Goal: Contribute content

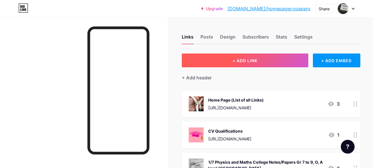
click at [226, 66] on button "+ ADD LINK" at bounding box center [245, 61] width 127 height 14
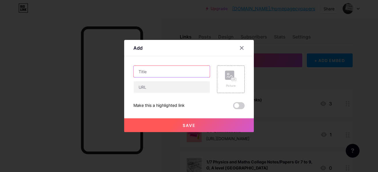
paste input "S.R.L ONE :To Council of Religions : Violence and Racism"
type input "S.R.L ONE :To Council of Religions : Violence and Racism"
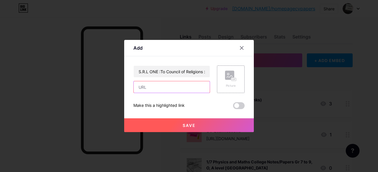
paste input "[URL][DOMAIN_NAME]"
type input "[URL][DOMAIN_NAME]"
click at [202, 126] on button "Save" at bounding box center [188, 126] width 129 height 14
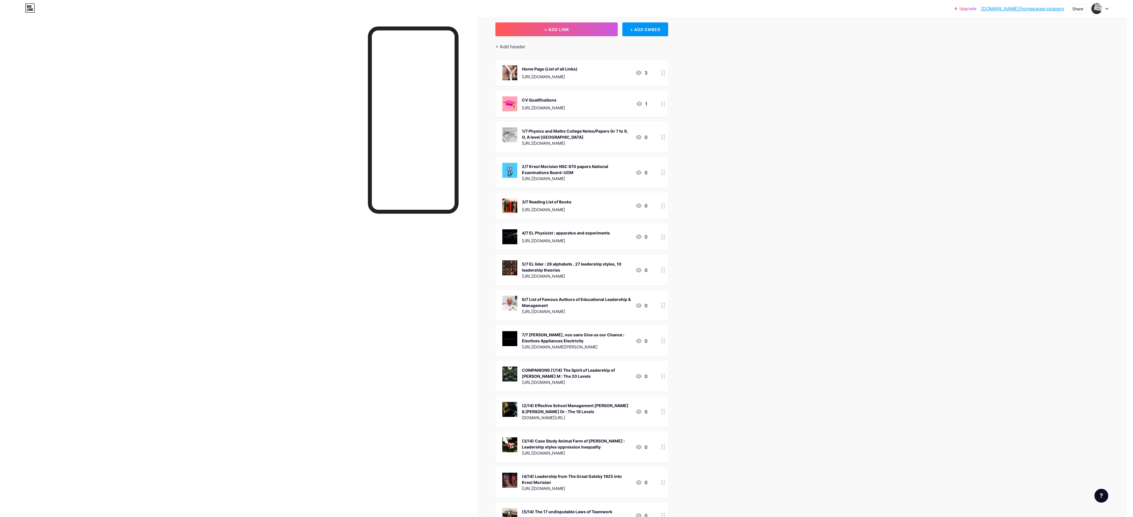
scroll to position [0, 0]
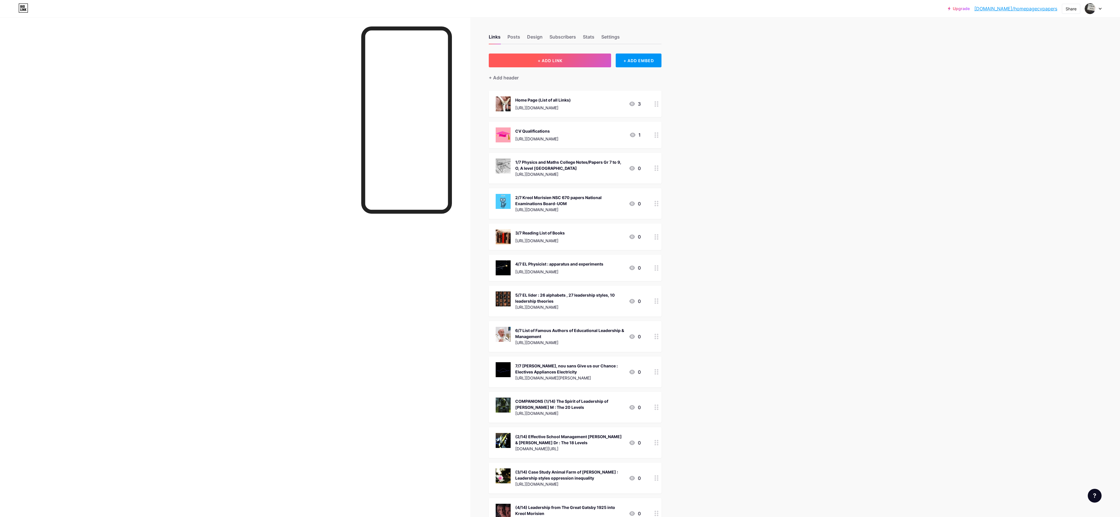
click at [377, 56] on button "+ ADD LINK" at bounding box center [550, 61] width 122 height 14
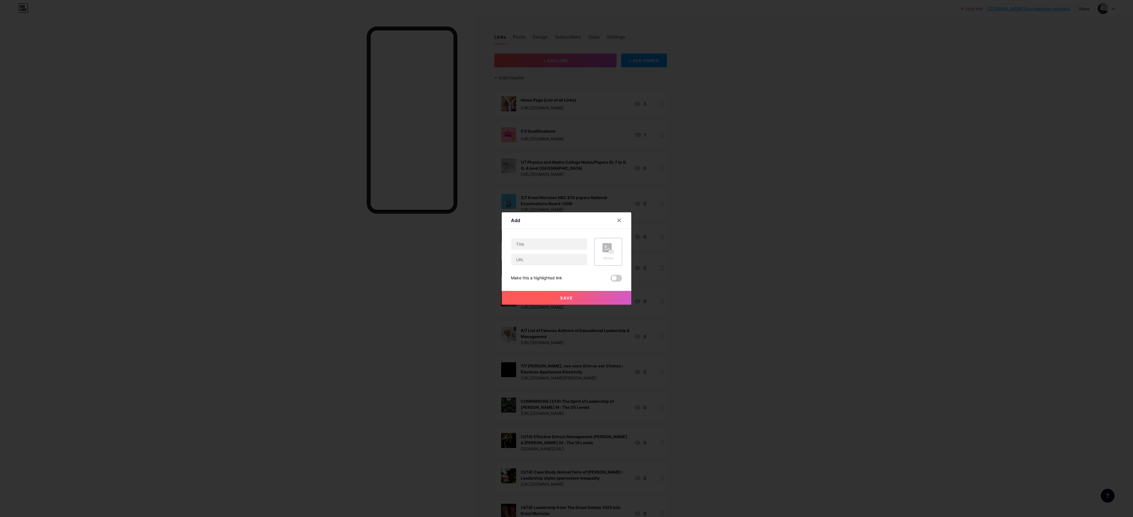
drag, startPoint x: 585, startPoint y: 86, endPoint x: 585, endPoint y: 93, distance: 6.9
click at [377, 86] on div at bounding box center [566, 258] width 1133 height 517
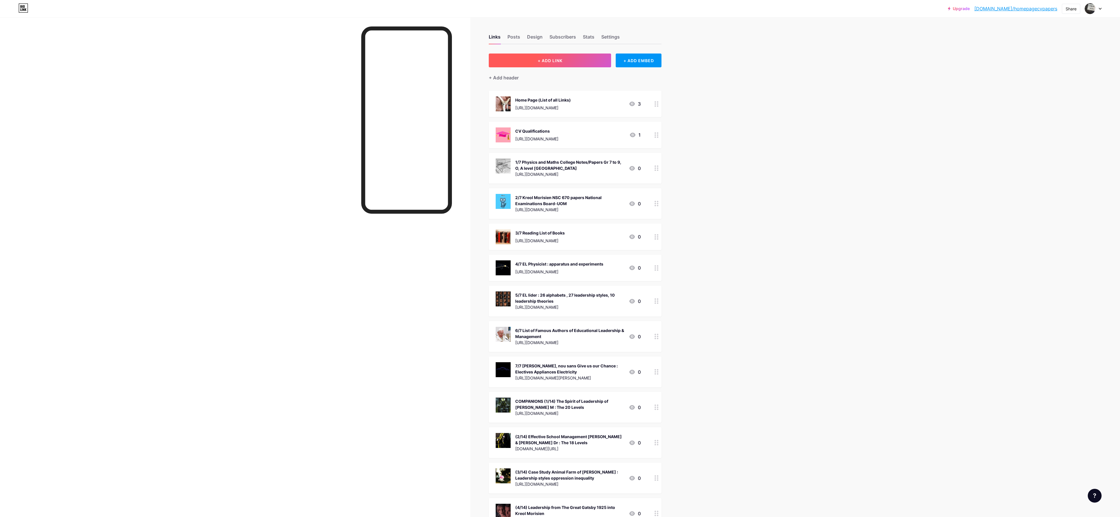
click at [377, 56] on button "+ ADD LINK" at bounding box center [550, 61] width 122 height 14
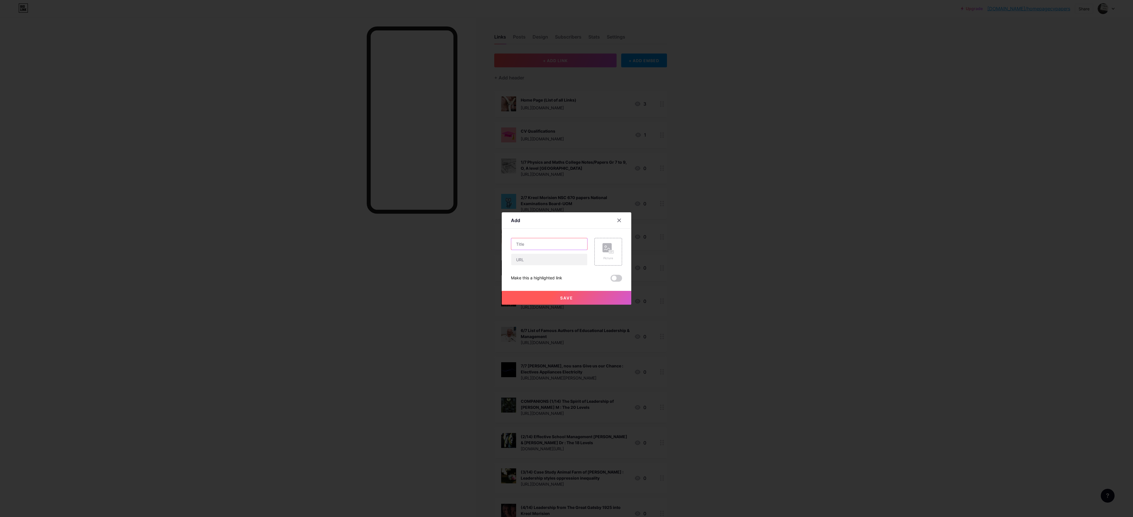
paste input "S.R.L TWO : SAY NO TO DRUG To ADSU / BDM"
type input "S.R.L TWO : SAY NO TO DRUG To ADSU / BDM"
paste input "[URL][DOMAIN_NAME]"
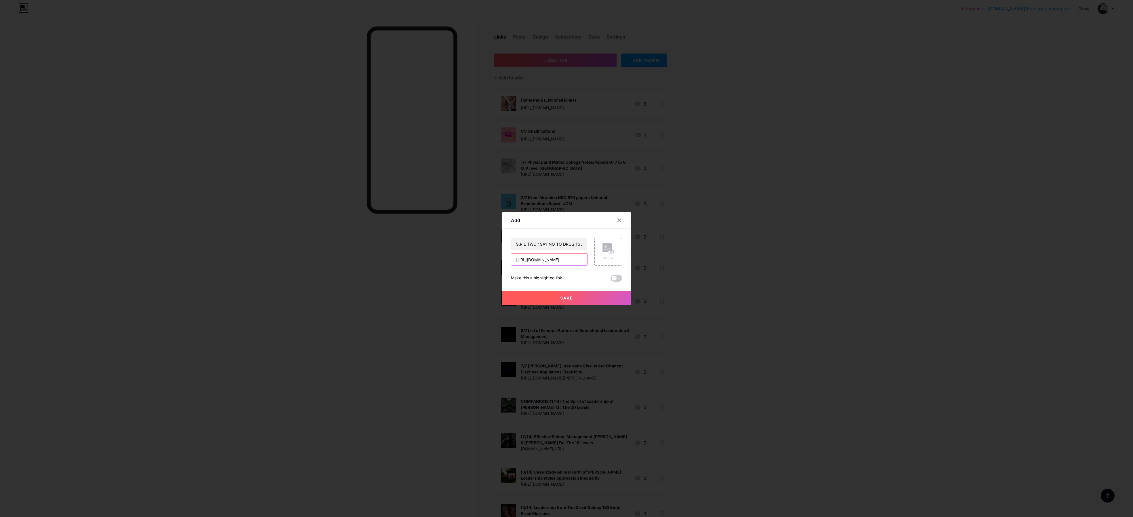
scroll to position [0, 6]
type input "[URL][DOMAIN_NAME]"
click at [377, 172] on span "Save" at bounding box center [566, 298] width 13 height 5
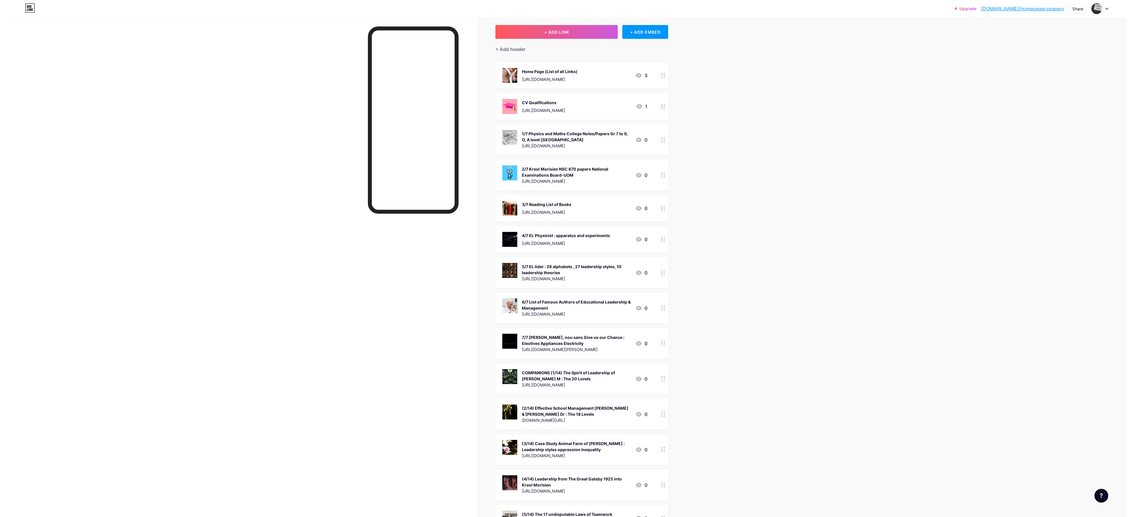
scroll to position [0, 0]
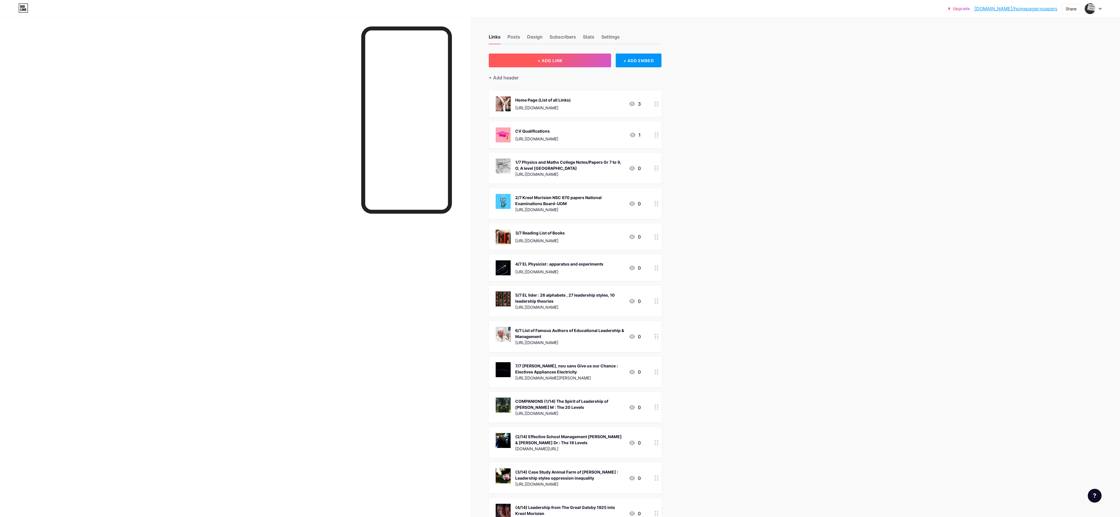
click at [377, 58] on span "+ ADD LINK" at bounding box center [550, 60] width 25 height 5
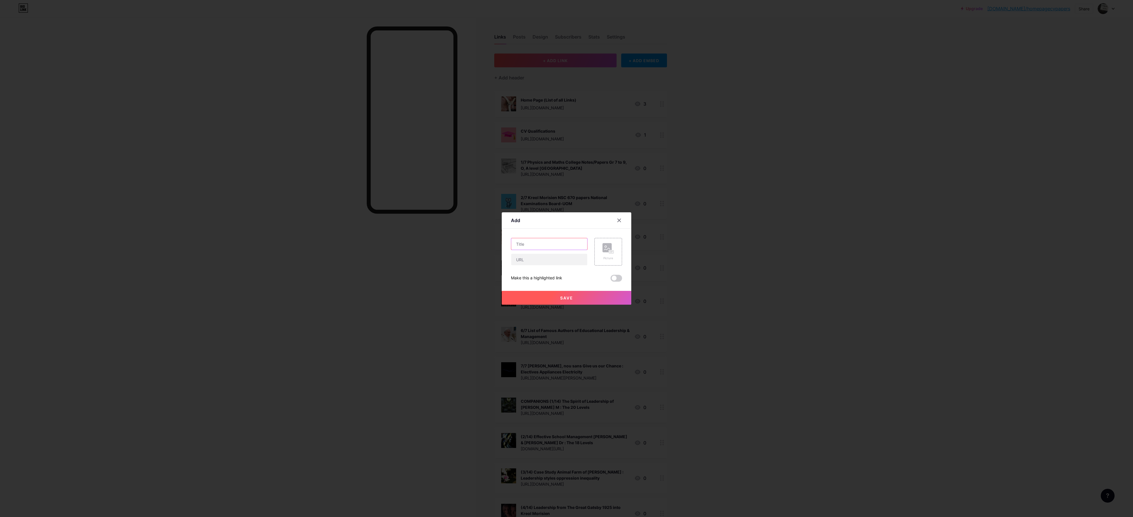
paste input "S.R.L THREE Letters to H.E President : Local Mafia, GANGS & Bandits ([PERSON_NA…"
type input "S.R.L THREE Letters to H.E President : Local Mafia, GANGS & Bandits ([PERSON_NA…"
paste input "[URL][DOMAIN_NAME]"
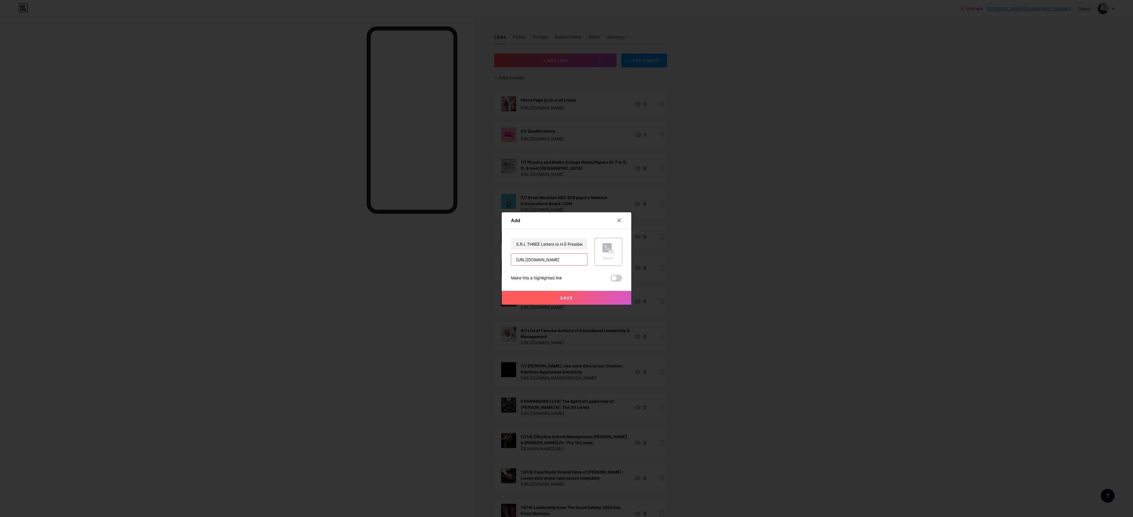
scroll to position [0, 28]
type input "[URL][DOMAIN_NAME]"
click at [377, 172] on button "Save" at bounding box center [566, 298] width 129 height 14
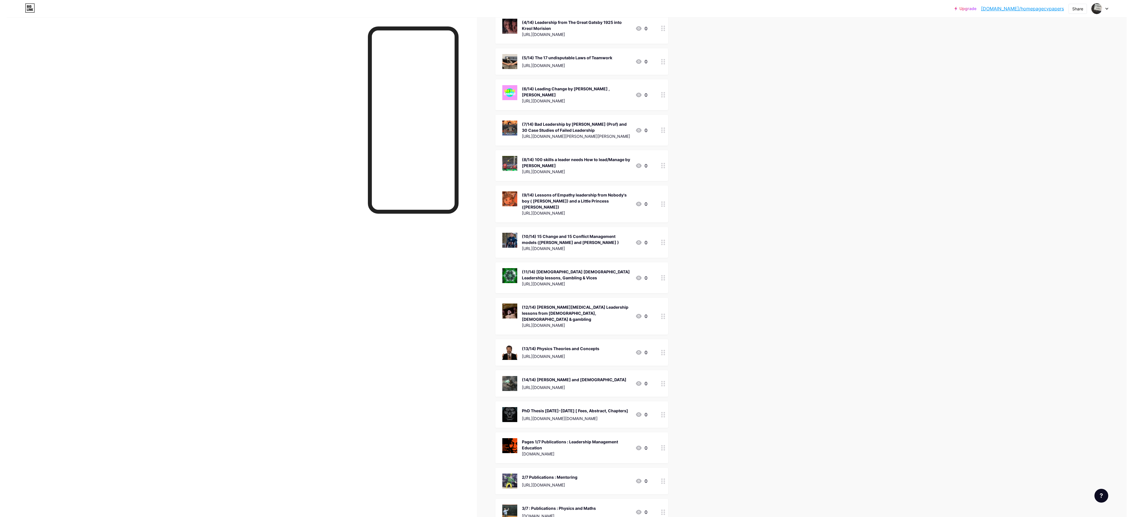
scroll to position [0, 0]
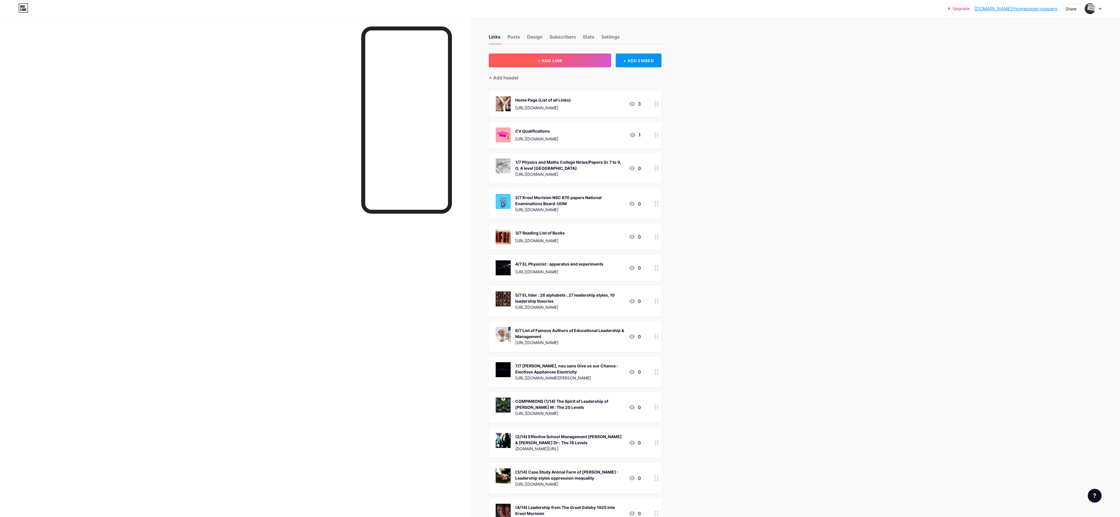
click at [377, 63] on button "+ ADD LINK" at bounding box center [550, 61] width 122 height 14
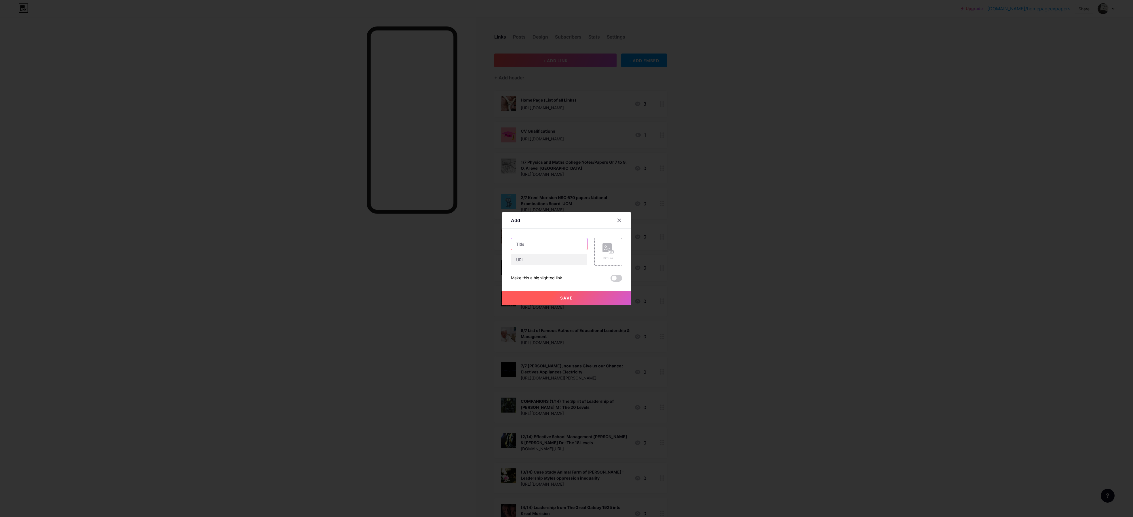
paste input "LIST OF CSU complaints New Era"
type input "LIST OF CSU complaints New Era"
paste input "[URL][DOMAIN_NAME]"
type input "[URL][DOMAIN_NAME]"
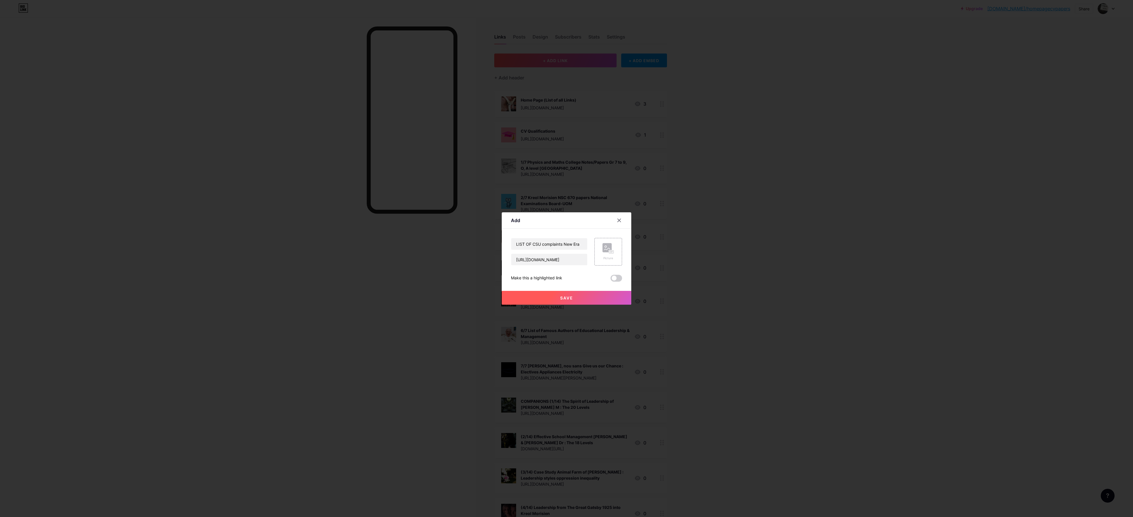
click at [377, 172] on span "Save" at bounding box center [566, 298] width 13 height 5
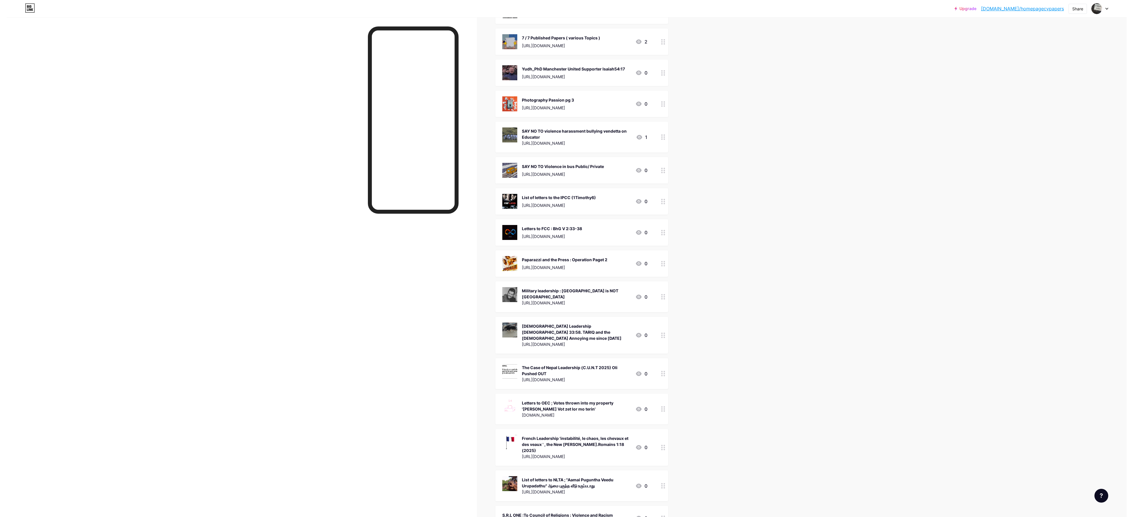
scroll to position [0, 0]
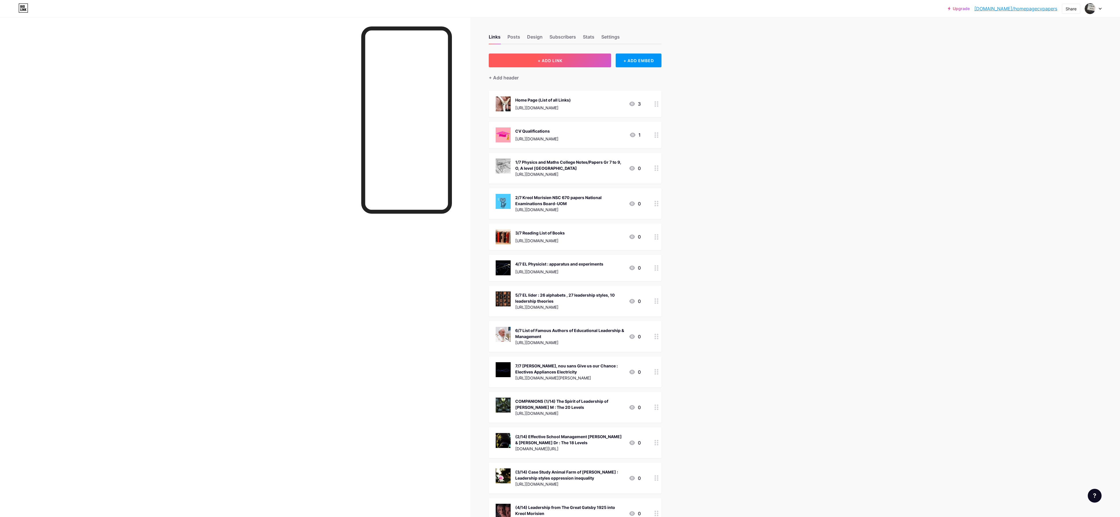
click at [377, 63] on button "+ ADD LINK" at bounding box center [550, 61] width 122 height 14
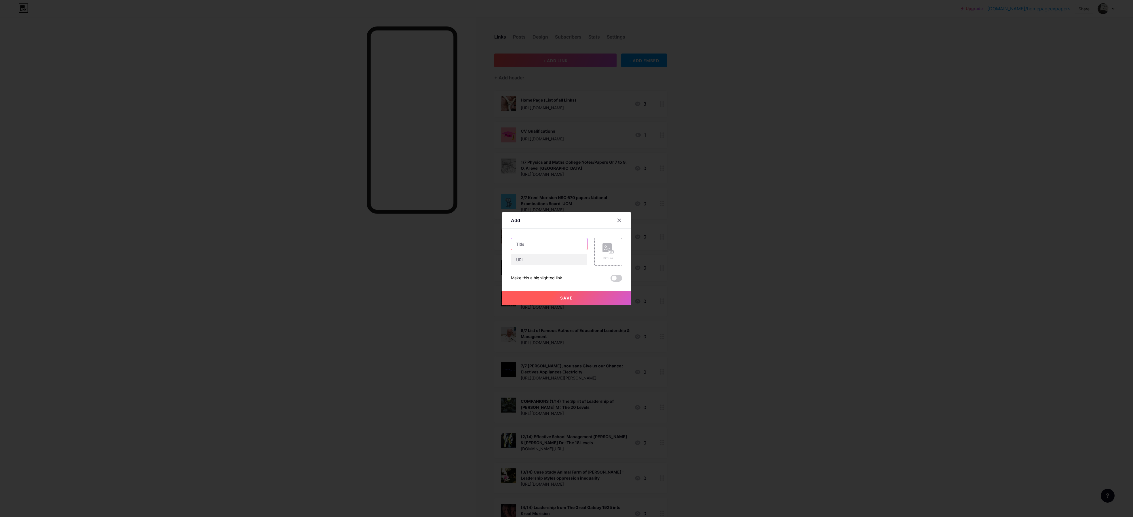
click at [377, 172] on input "text" at bounding box center [549, 244] width 76 height 12
paste input "Persistent harassment attack from Const 18 Threats of GAS [PERSON_NAME] and ARS…"
type input "Persistent harassment attack from Const 18 Threats of GAS [PERSON_NAME] and ARS…"
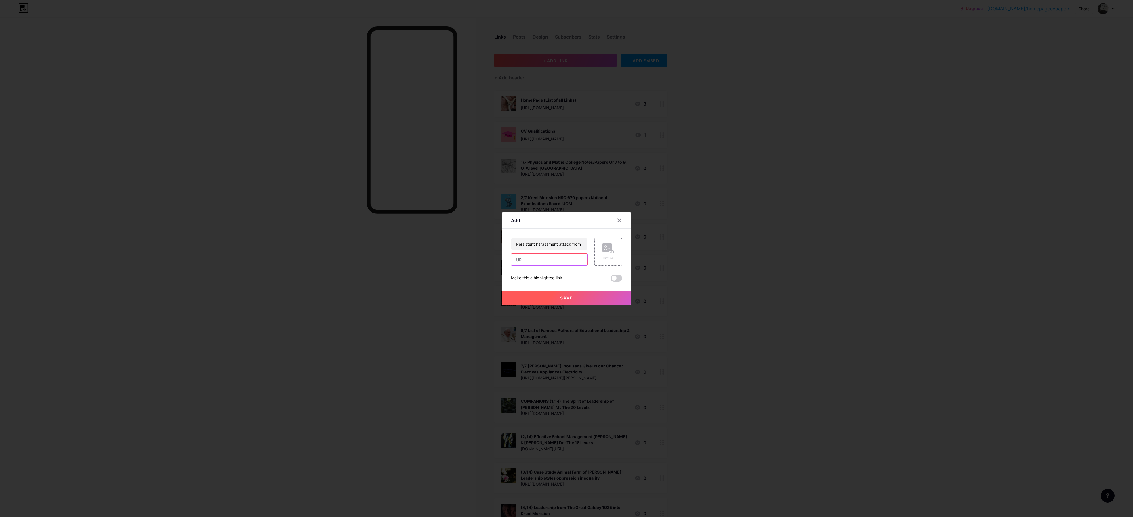
paste input "[URL][DOMAIN_NAME]"
type input "[URL][DOMAIN_NAME]"
click at [377, 172] on span "Save" at bounding box center [566, 298] width 13 height 5
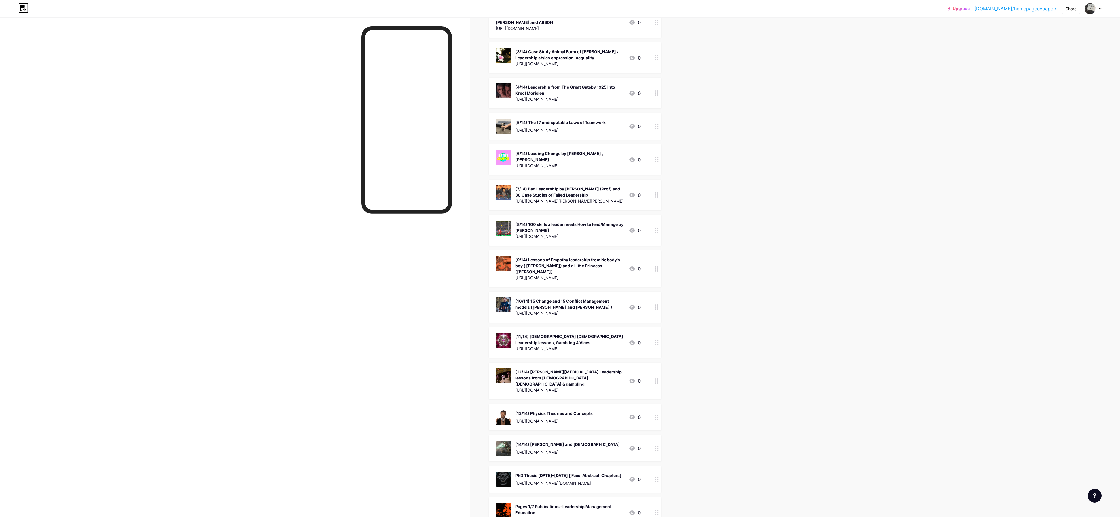
scroll to position [436, 0]
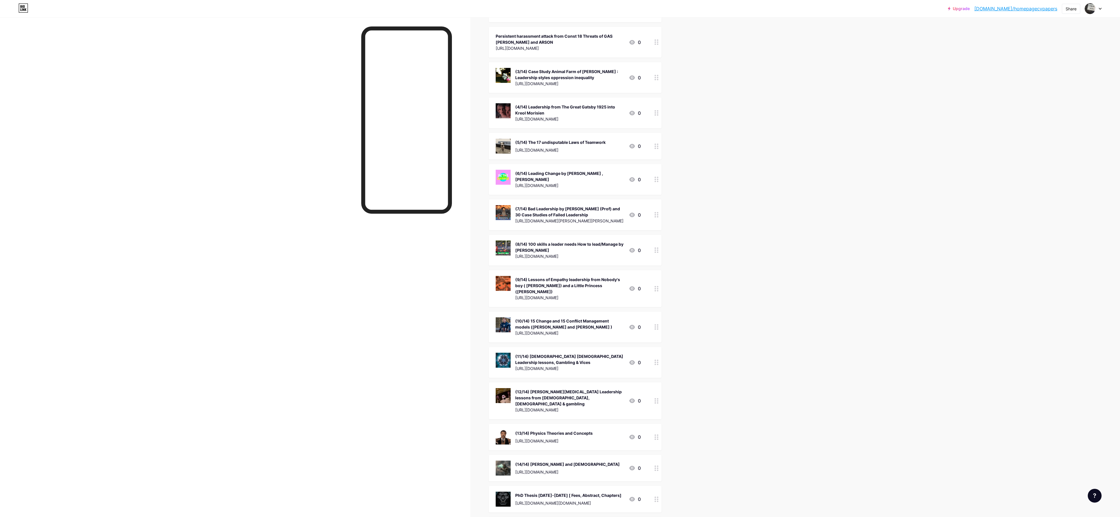
drag, startPoint x: 655, startPoint y: 44, endPoint x: 639, endPoint y: 429, distance: 385.4
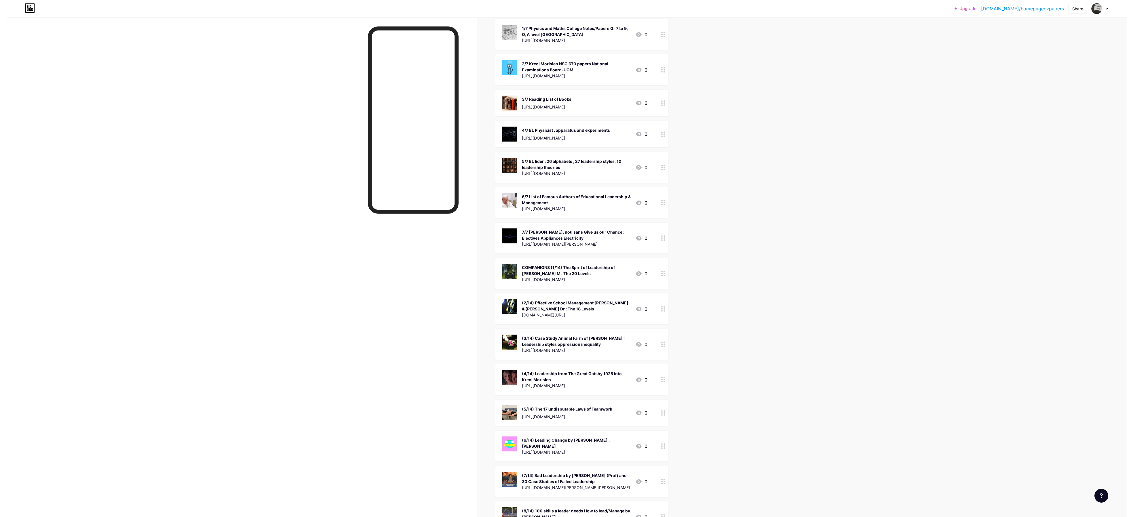
scroll to position [0, 0]
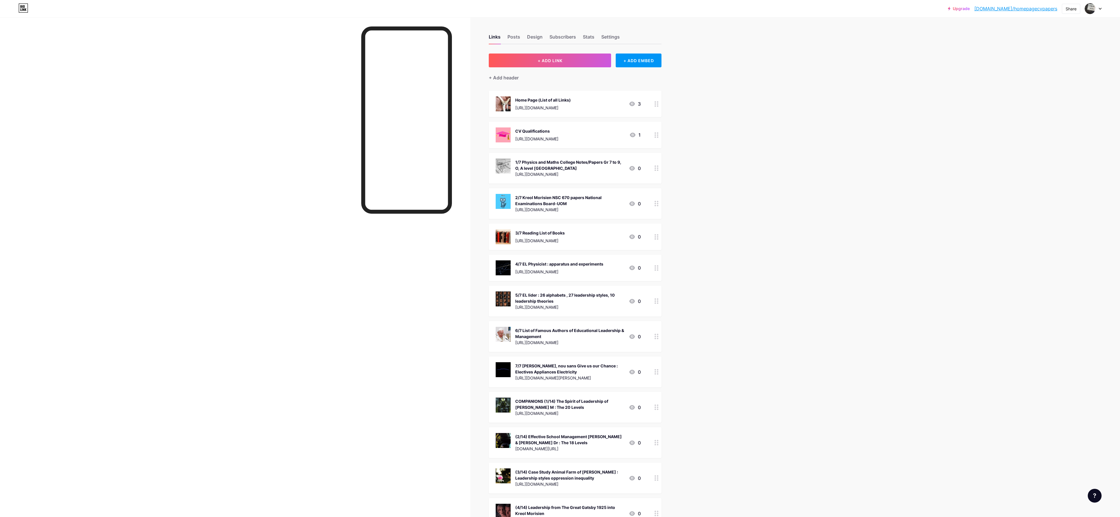
click at [377, 68] on div "+ Add header" at bounding box center [575, 74] width 173 height 14
click at [377, 65] on button "+ ADD LINK" at bounding box center [550, 61] width 122 height 14
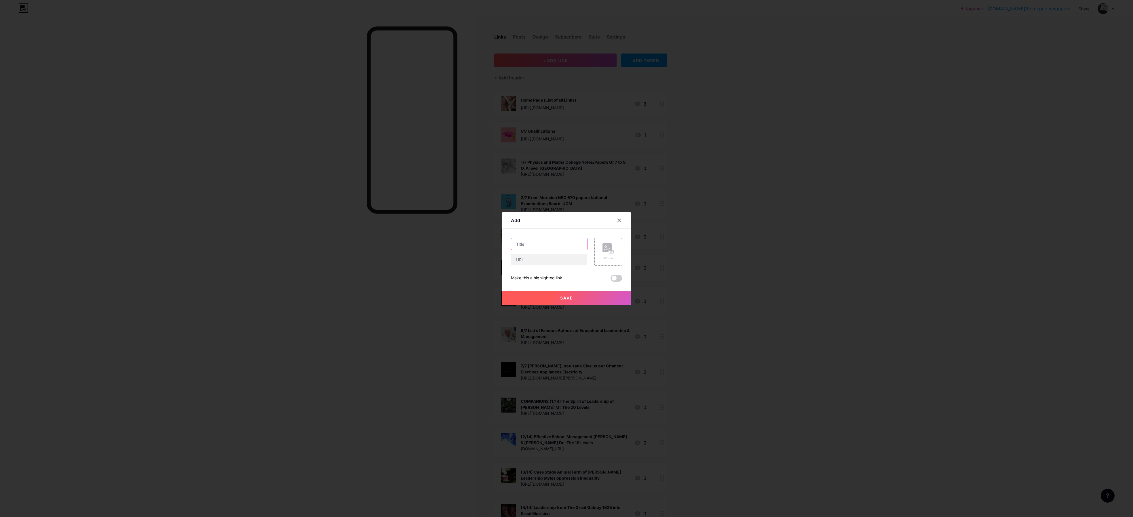
paste input "Harassment from [GEOGRAPHIC_DATA] FLAMANT neighbourhoods . Among the 3, Half mu…"
type input "Harassment from [GEOGRAPHIC_DATA] FLAMANT neighbourhoods . Among the 3, Half mu…"
click at [377, 172] on input "text" at bounding box center [549, 260] width 76 height 12
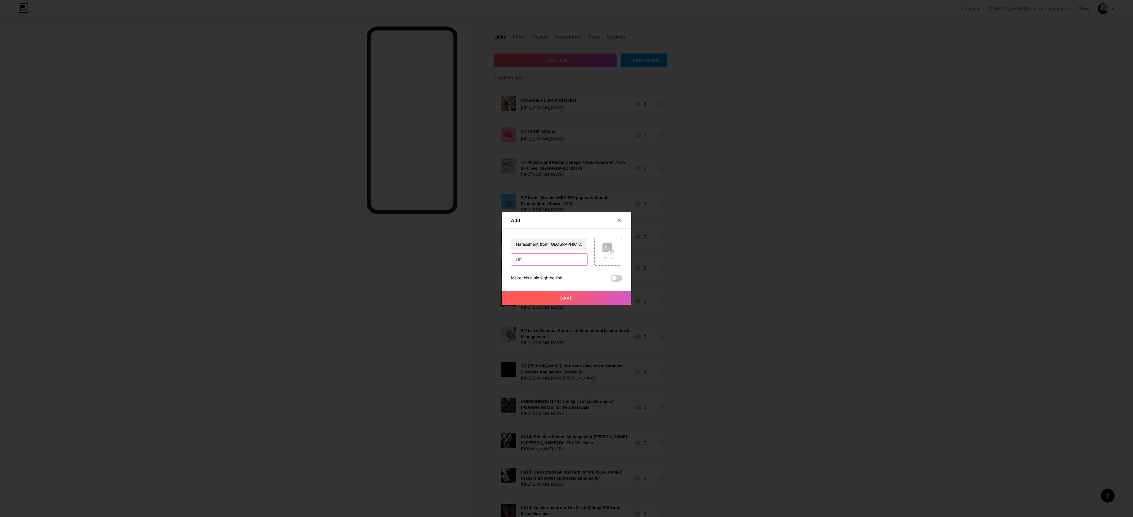
paste input "[URL][DOMAIN_NAME]"
type input "[URL][DOMAIN_NAME]"
click at [377, 172] on span "Save" at bounding box center [566, 298] width 13 height 5
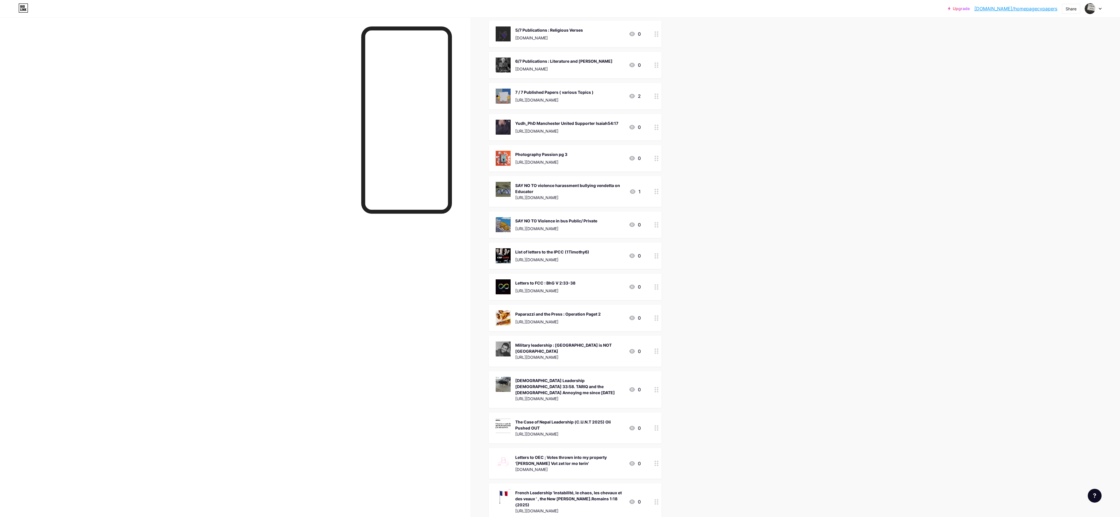
scroll to position [0, 0]
